Goal: Navigation & Orientation: Find specific page/section

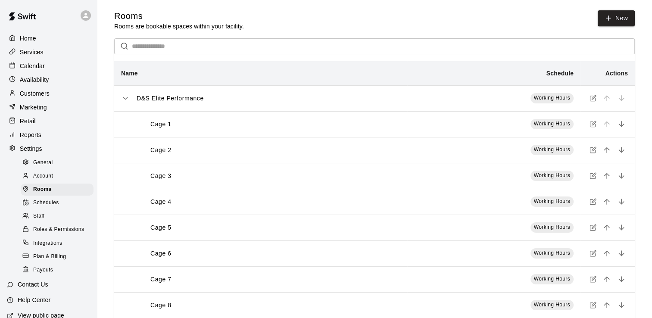
click at [42, 248] on span "Integrations" at bounding box center [47, 243] width 29 height 9
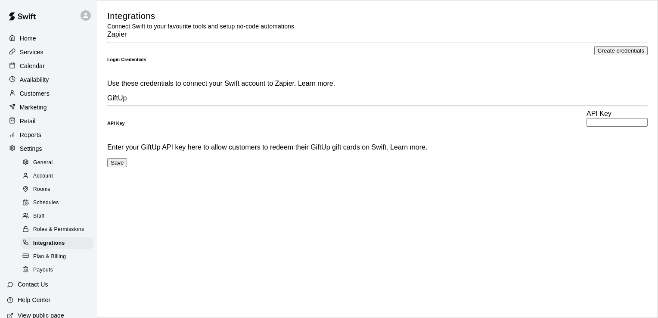
click at [41, 207] on span "Schedules" at bounding box center [46, 203] width 26 height 9
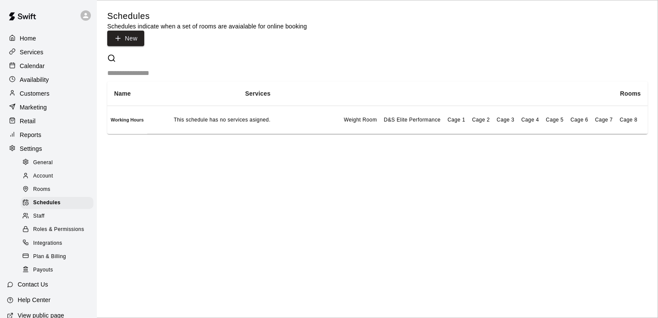
click at [448, 117] on span "Cage 1" at bounding box center [457, 120] width 18 height 6
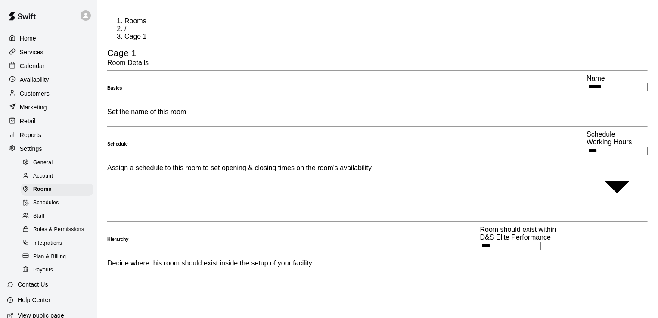
click at [29, 40] on p "Home" at bounding box center [28, 38] width 16 height 9
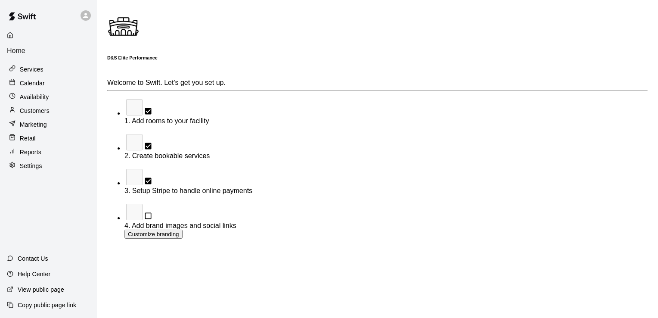
click at [23, 162] on p "Settings" at bounding box center [31, 166] width 22 height 9
select select "**"
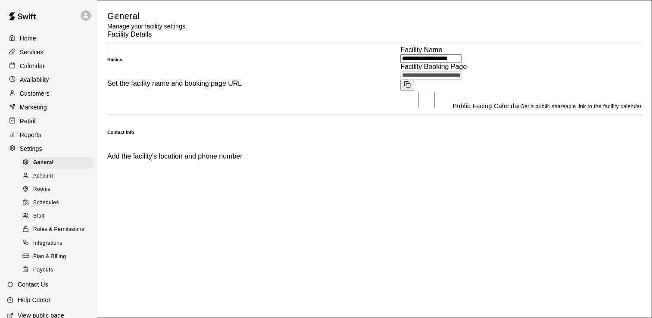
click at [37, 261] on span "Plan & Billing" at bounding box center [49, 256] width 33 height 9
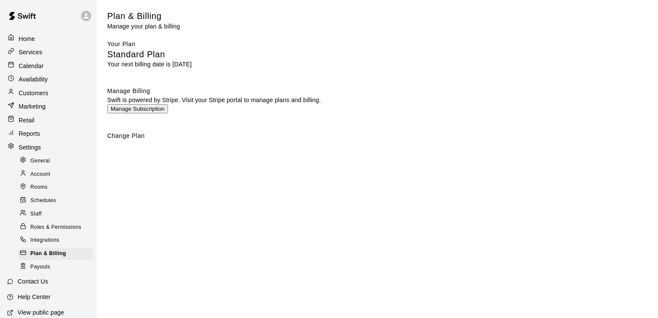
click at [41, 239] on span "Integrations" at bounding box center [45, 240] width 29 height 9
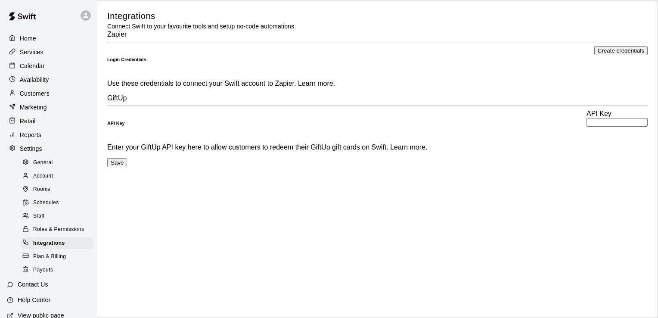
click at [29, 40] on p "Home" at bounding box center [28, 38] width 16 height 9
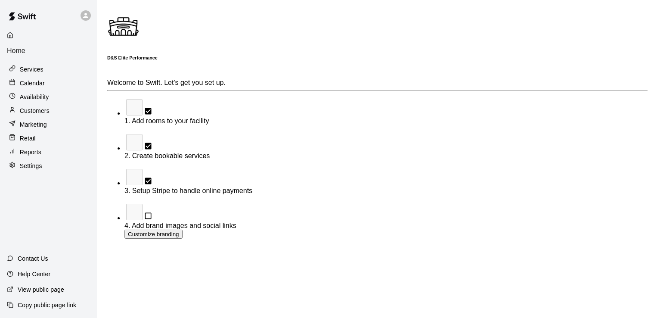
click at [29, 47] on p "Home" at bounding box center [48, 51] width 83 height 8
click at [27, 106] on p "Customers" at bounding box center [35, 110] width 30 height 9
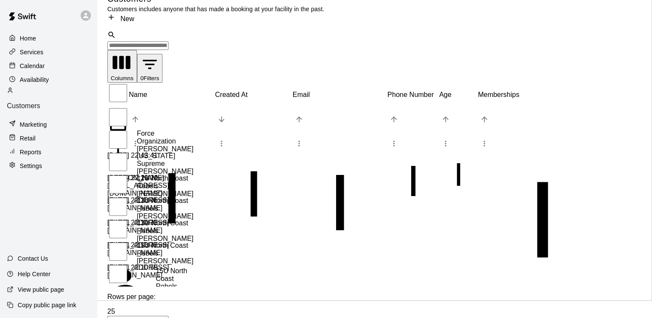
scroll to position [16, 0]
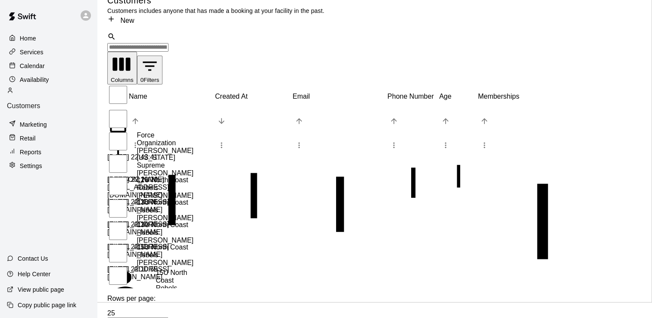
click at [41, 81] on p "Availability" at bounding box center [34, 79] width 29 height 9
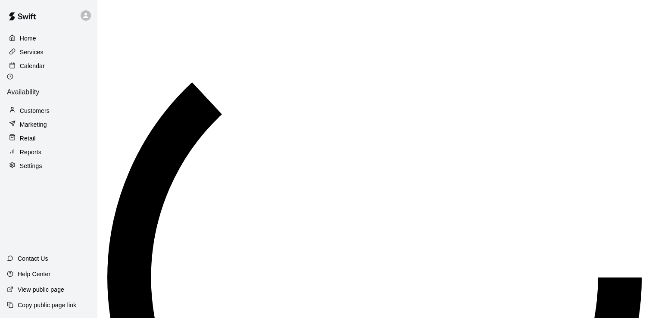
scroll to position [556, 0]
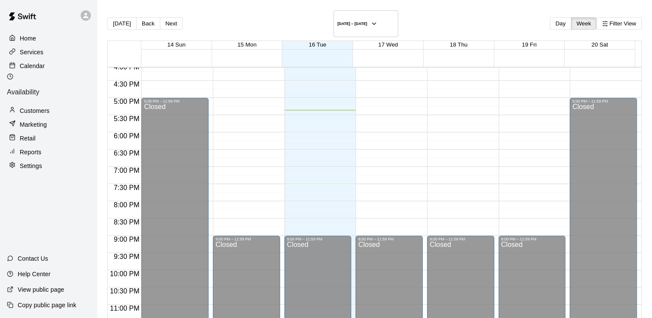
click at [35, 290] on p "View public page" at bounding box center [41, 289] width 47 height 9
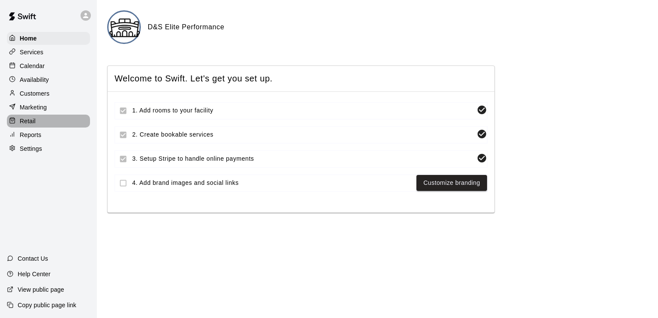
click at [25, 125] on p "Retail" at bounding box center [28, 121] width 16 height 9
